Goal: Find specific page/section

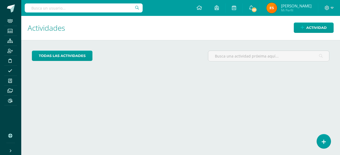
click at [61, 9] on input "text" at bounding box center [84, 7] width 118 height 9
type input "lu"
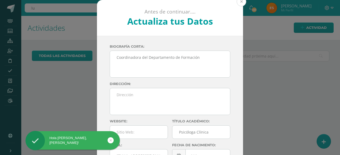
click at [239, 3] on button at bounding box center [242, 2] width 10 height 10
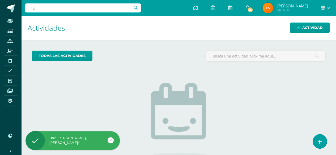
click at [100, 5] on input "lu" at bounding box center [83, 7] width 116 height 9
type input "[DATE][PERSON_NAME]"
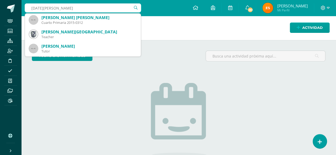
scroll to position [130, 0]
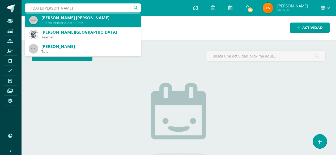
click at [103, 20] on div "[PERSON_NAME] [PERSON_NAME]" at bounding box center [88, 18] width 95 height 6
